Goal: Task Accomplishment & Management: Use online tool/utility

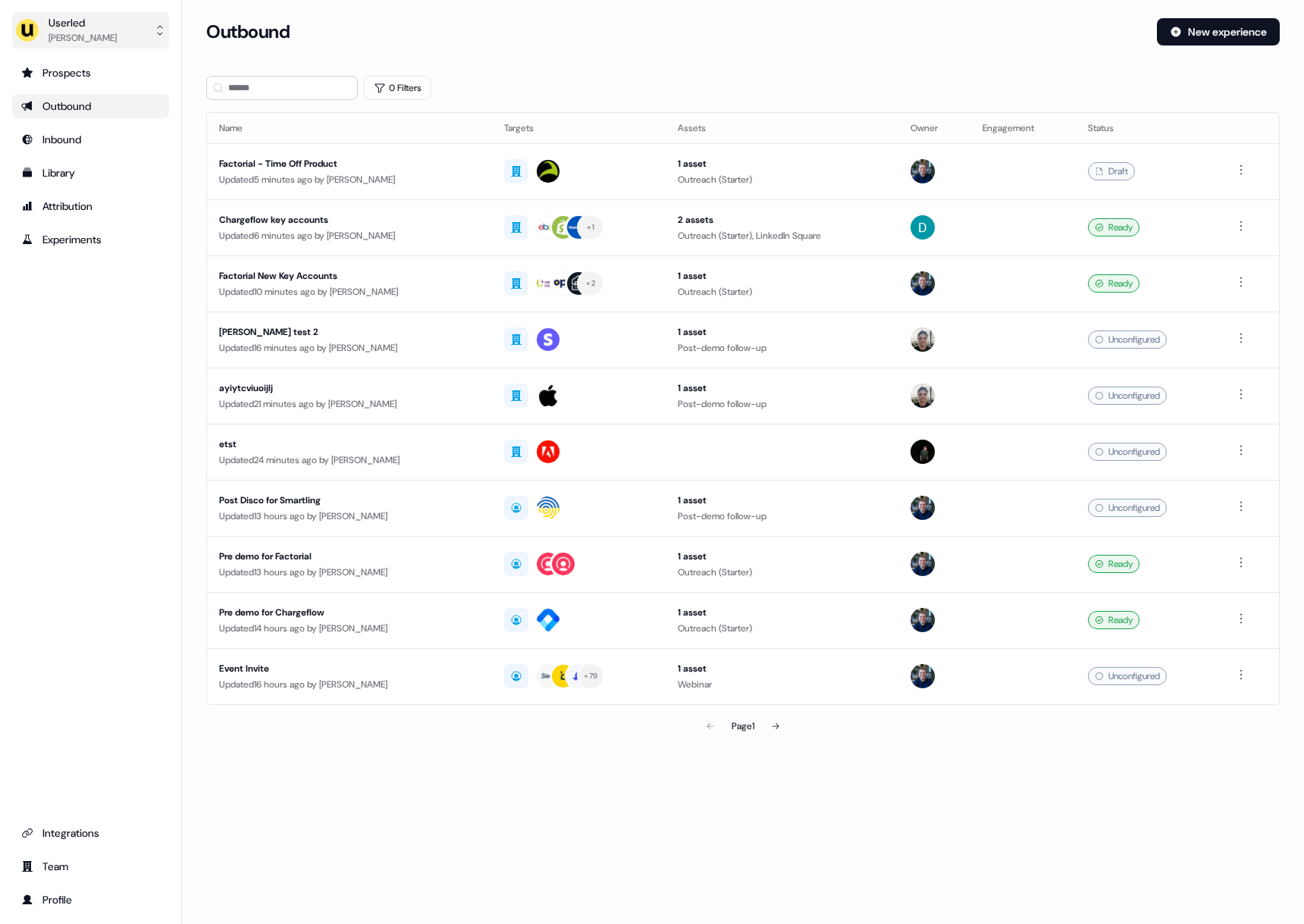
click at [40, 28] on div "Userled Mayank Gupta" at bounding box center [65, 30] width 102 height 31
click at [57, 65] on div "Impersonate (Admin)" at bounding box center [90, 71] width 144 height 27
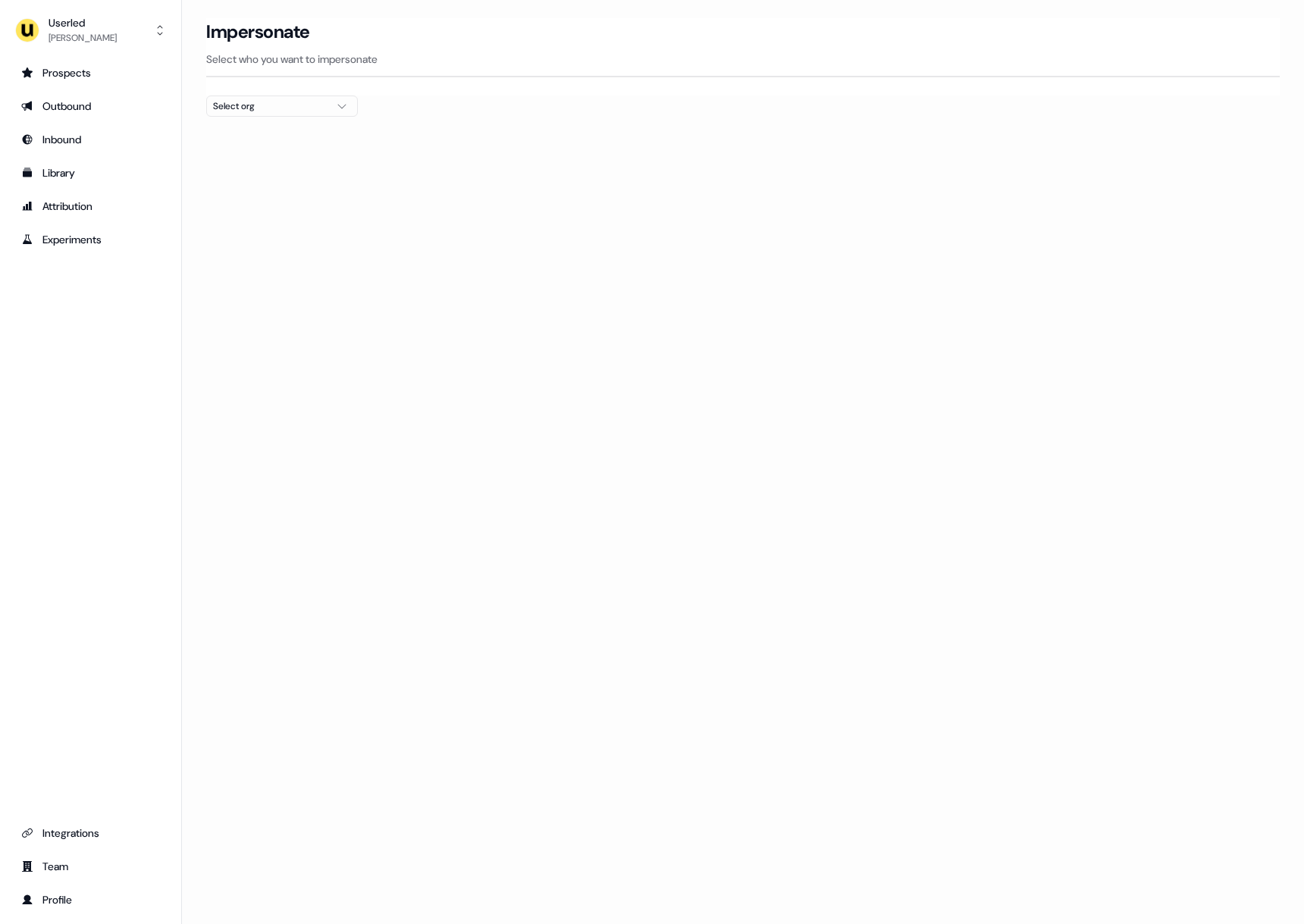
drag, startPoint x: 255, startPoint y: 90, endPoint x: 267, endPoint y: 103, distance: 17.7
click at [253, 91] on div "Impersonate Select who you want to impersonate" at bounding box center [743, 56] width 1074 height 77
click at [267, 103] on div "Select org" at bounding box center [269, 106] width 113 height 15
type input "*****"
drag, startPoint x: 310, startPoint y: 161, endPoint x: 329, endPoint y: 147, distance: 23.6
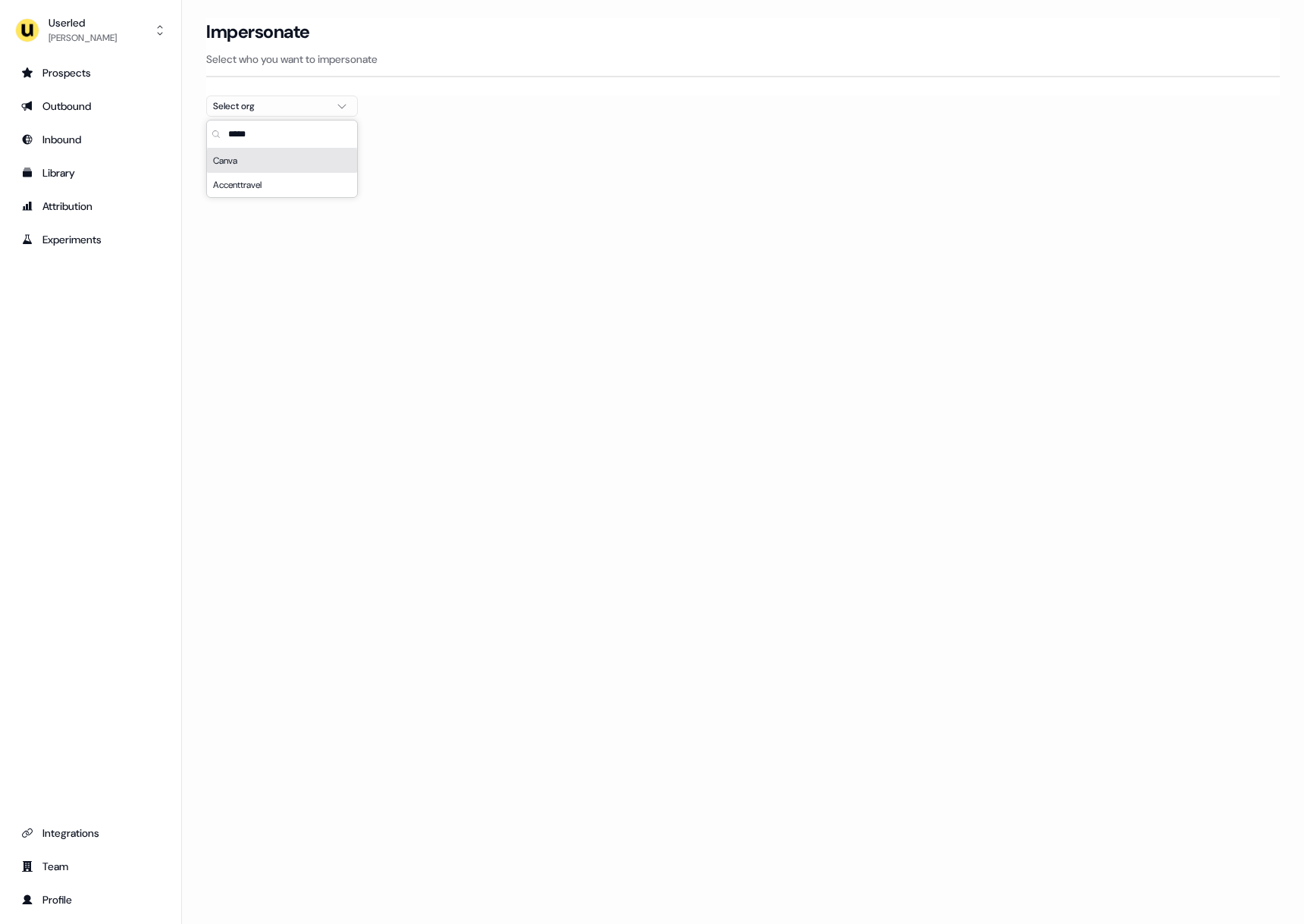
click at [309, 161] on div "Canva" at bounding box center [281, 161] width 150 height 24
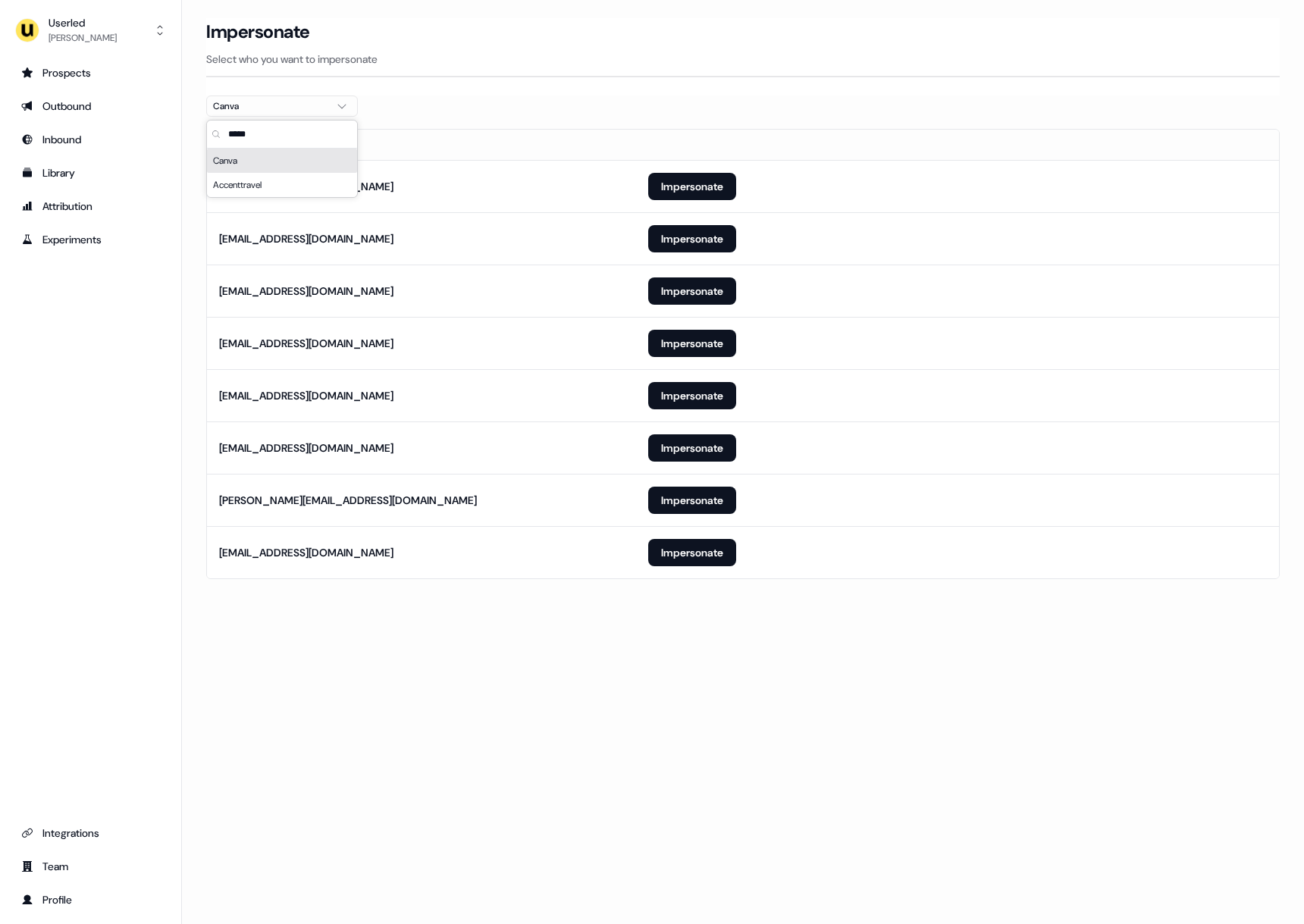
click at [541, 79] on div "Impersonate Select who you want to impersonate" at bounding box center [743, 56] width 1074 height 77
click at [651, 696] on div "Loading... Impersonate Select who you want to impersonate Canva Email kullan@ca…" at bounding box center [743, 462] width 1123 height 924
click at [699, 549] on button "Impersonate" at bounding box center [692, 552] width 88 height 27
